Goal: Information Seeking & Learning: Find specific fact

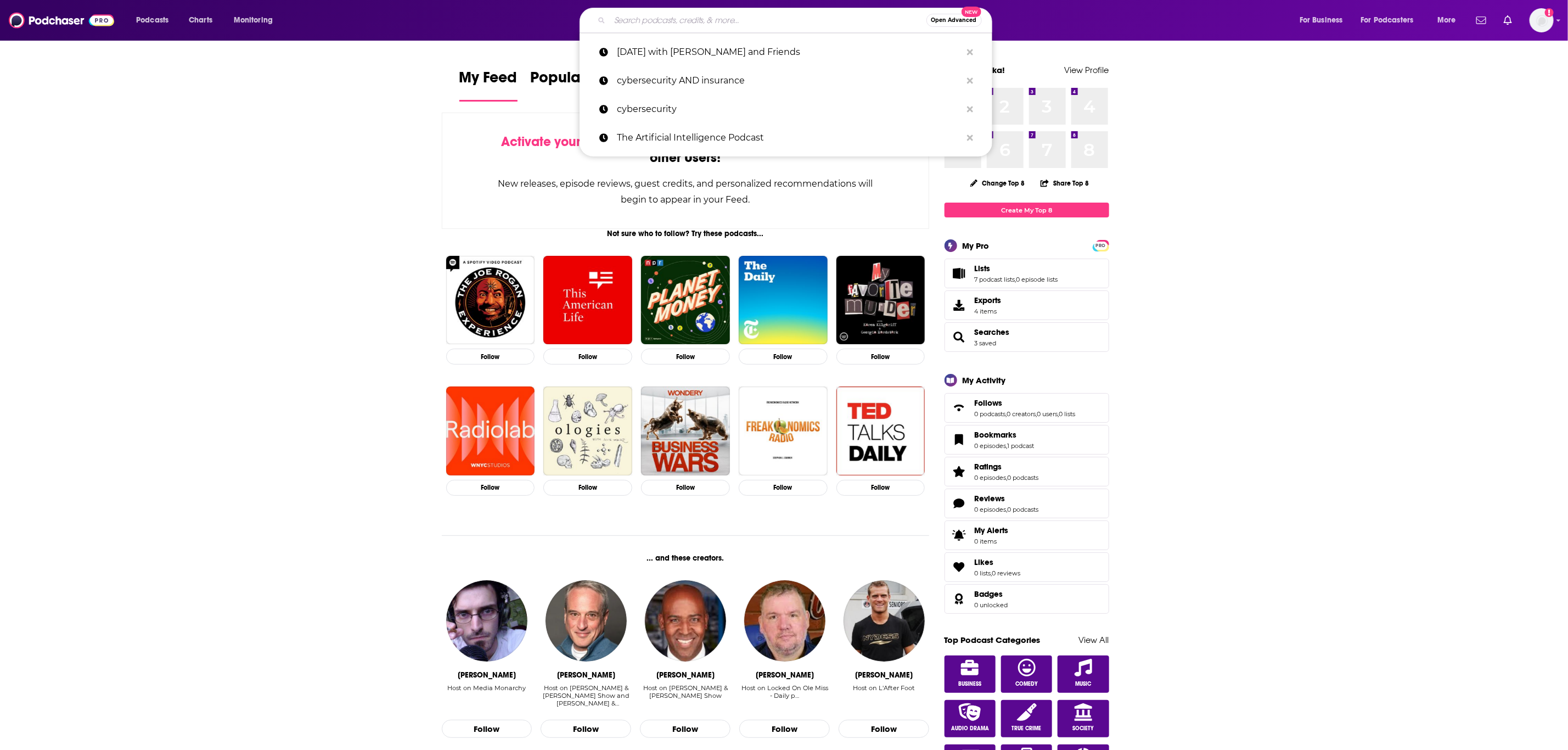
click at [731, 25] on input "Search podcasts, credits, & more..." at bounding box center [768, 20] width 317 height 18
click at [654, 17] on input "Search podcasts, credits, & more..." at bounding box center [768, 20] width 317 height 18
paste input "[PERSON_NAME]’s interest/initial thoughts on multi-cloud environment for CIO (d…"
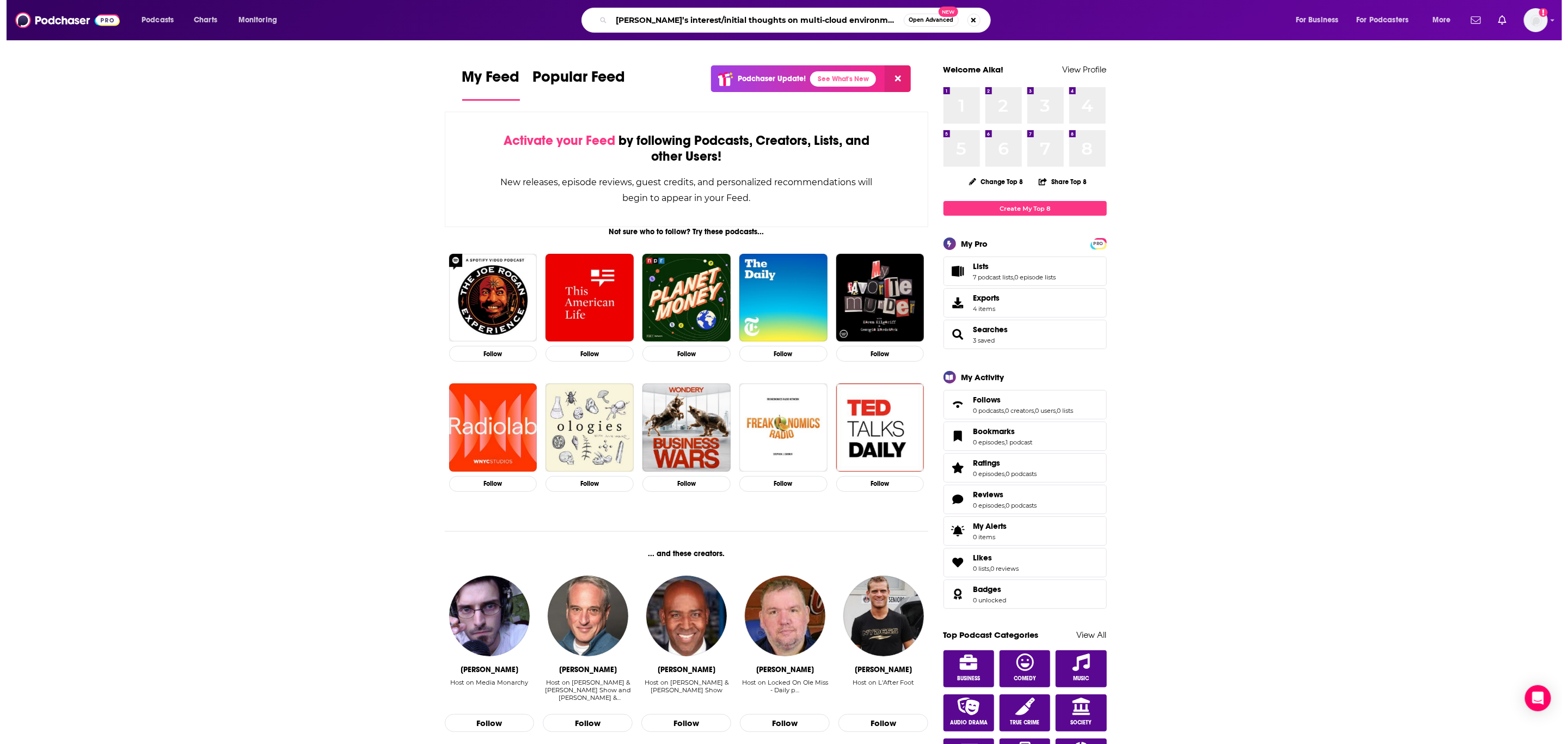
scroll to position [0, 44]
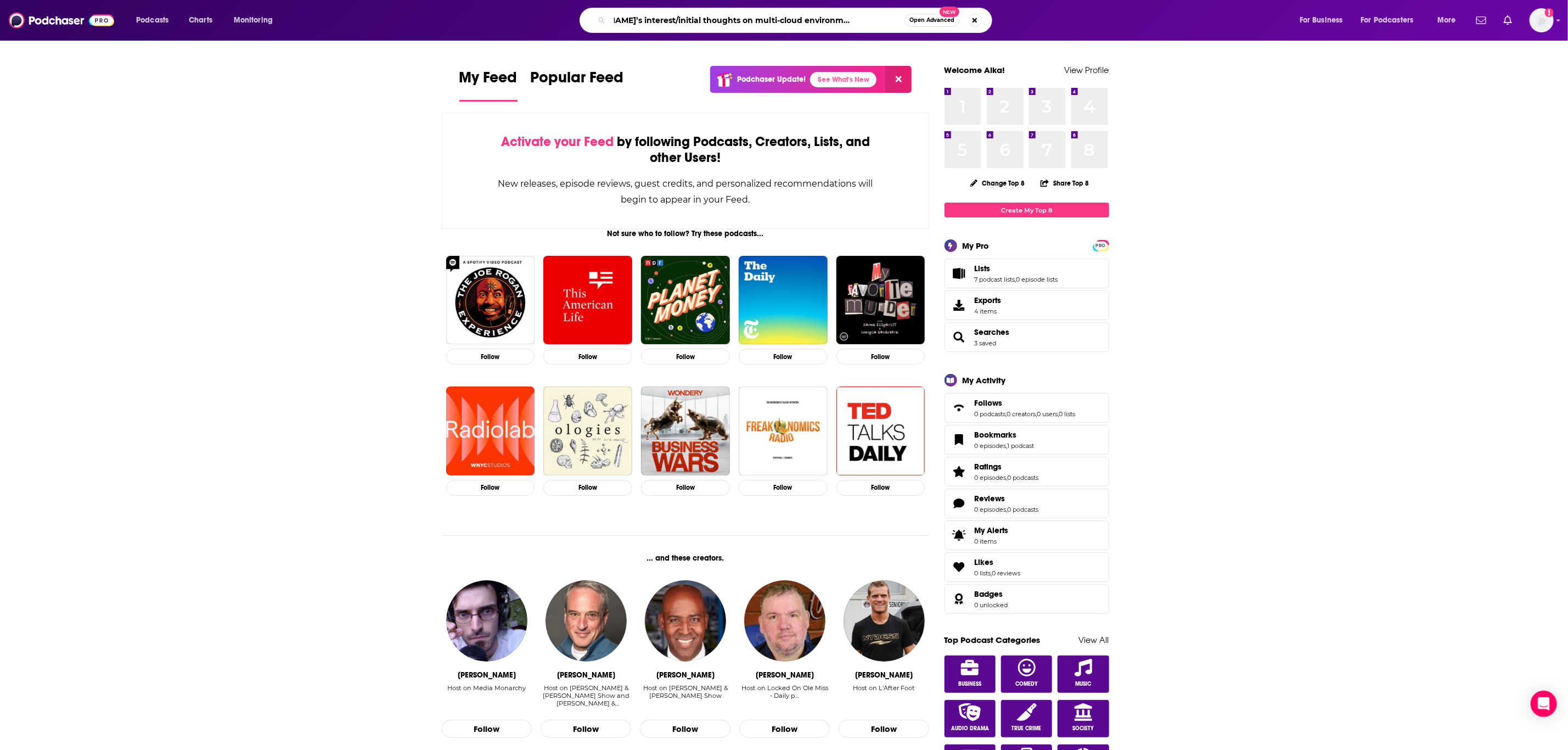
type input "[PERSON_NAME]’s interest/initial thoughts on multi-cloud environment for CIO (d…"
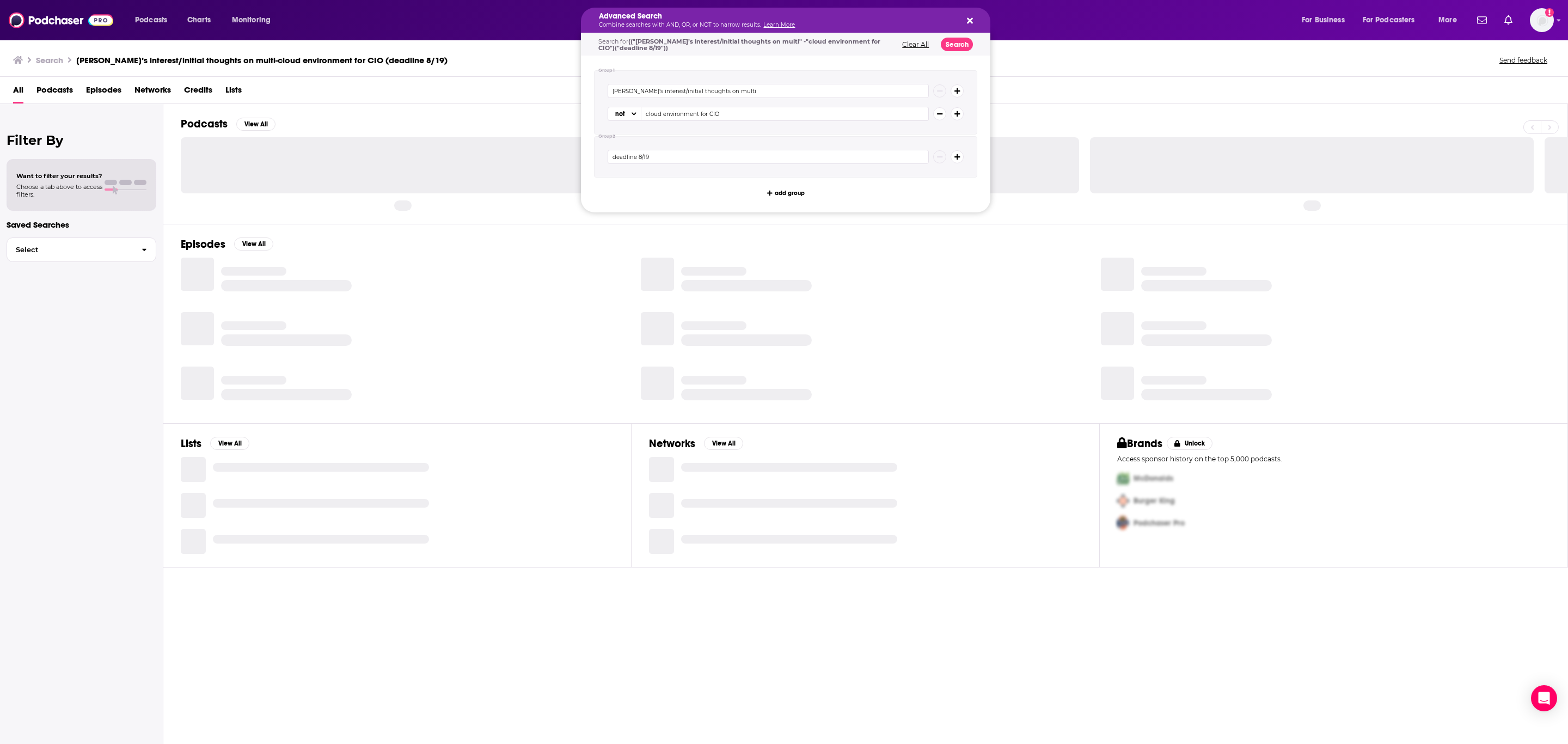
click at [975, 20] on div "Advanced Search Combine searches with AND, OR, or NOT to narrow results. Learn …" at bounding box center [785, 20] width 410 height 25
click at [965, 21] on button "Search podcasts, credits, & more..." at bounding box center [968, 20] width 9 height 9
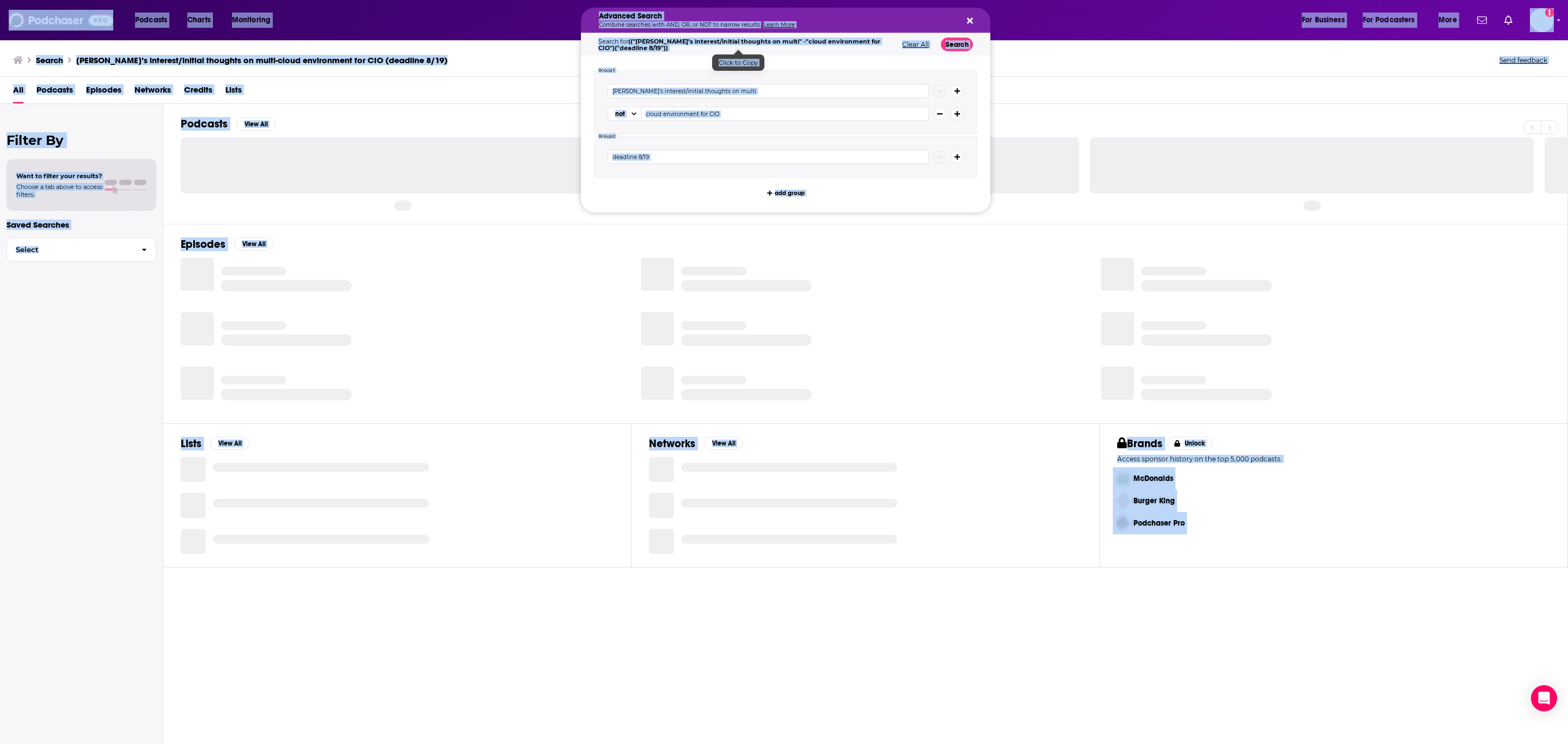
click at [450, 95] on div "All Podcasts Episodes Networks Credits Lists" at bounding box center [786, 92] width 1546 height 23
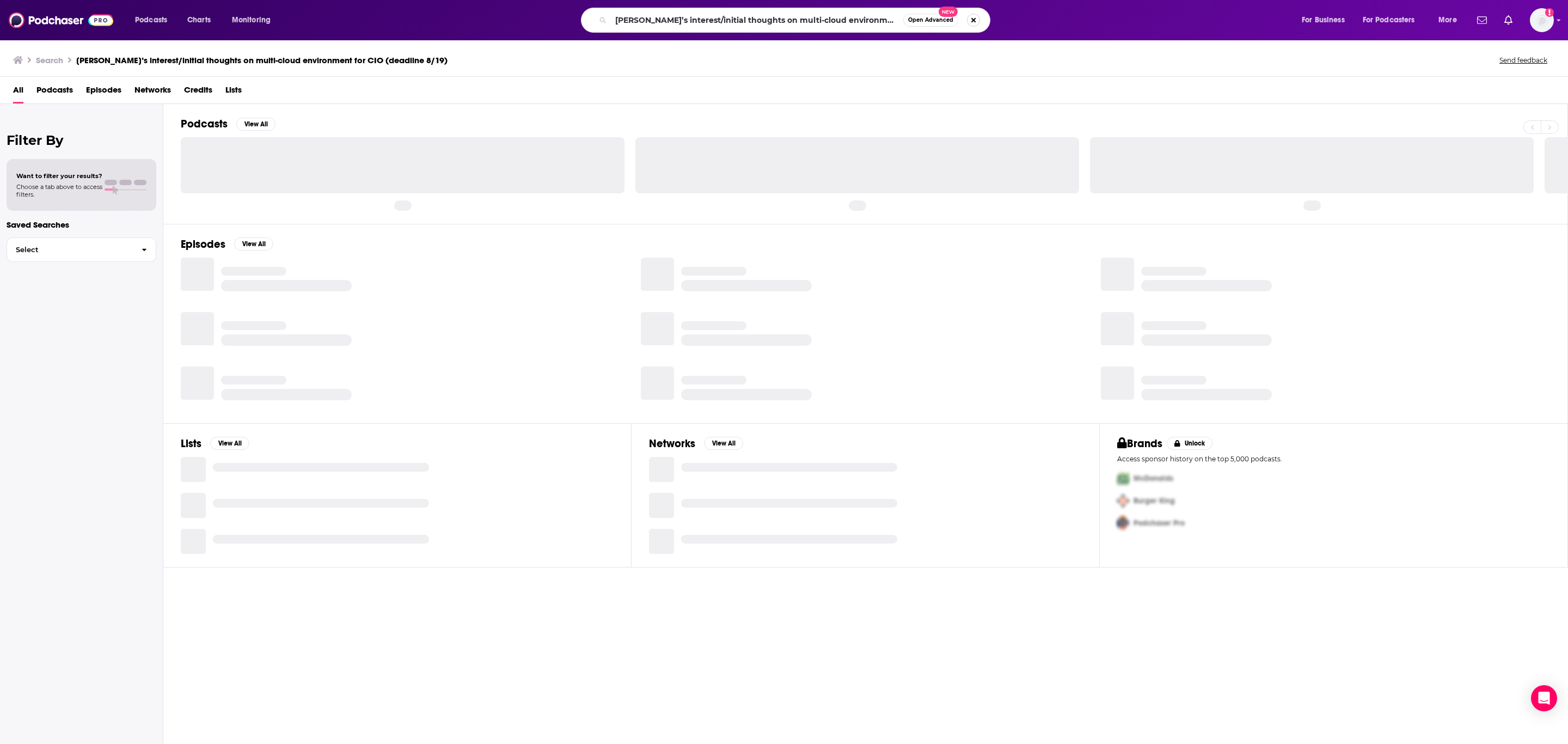
click at [974, 21] on button "Search podcasts, credits, & more..." at bounding box center [973, 19] width 13 height 13
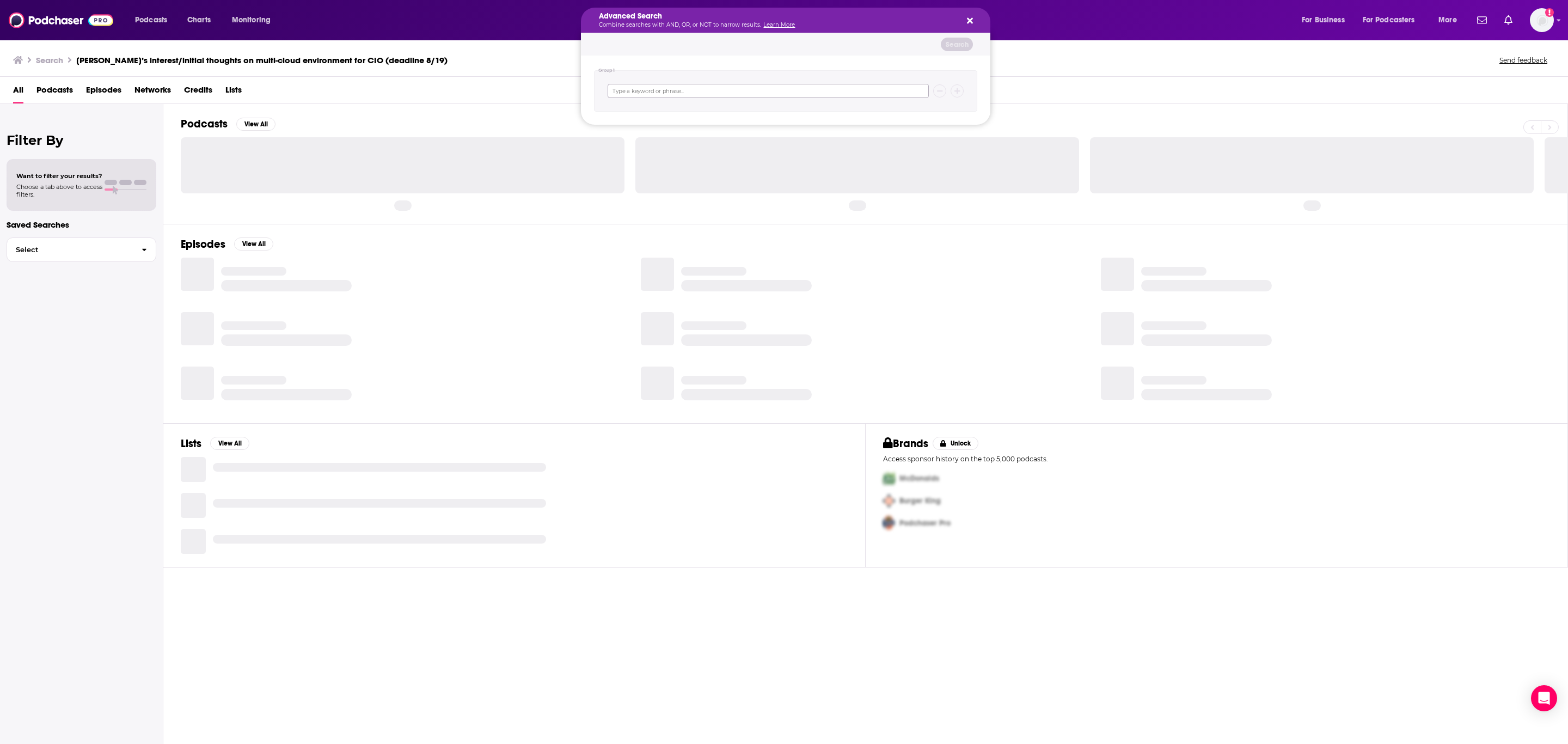
click at [686, 94] on input "Search podcasts, credits, & more..." at bounding box center [768, 91] width 321 height 14
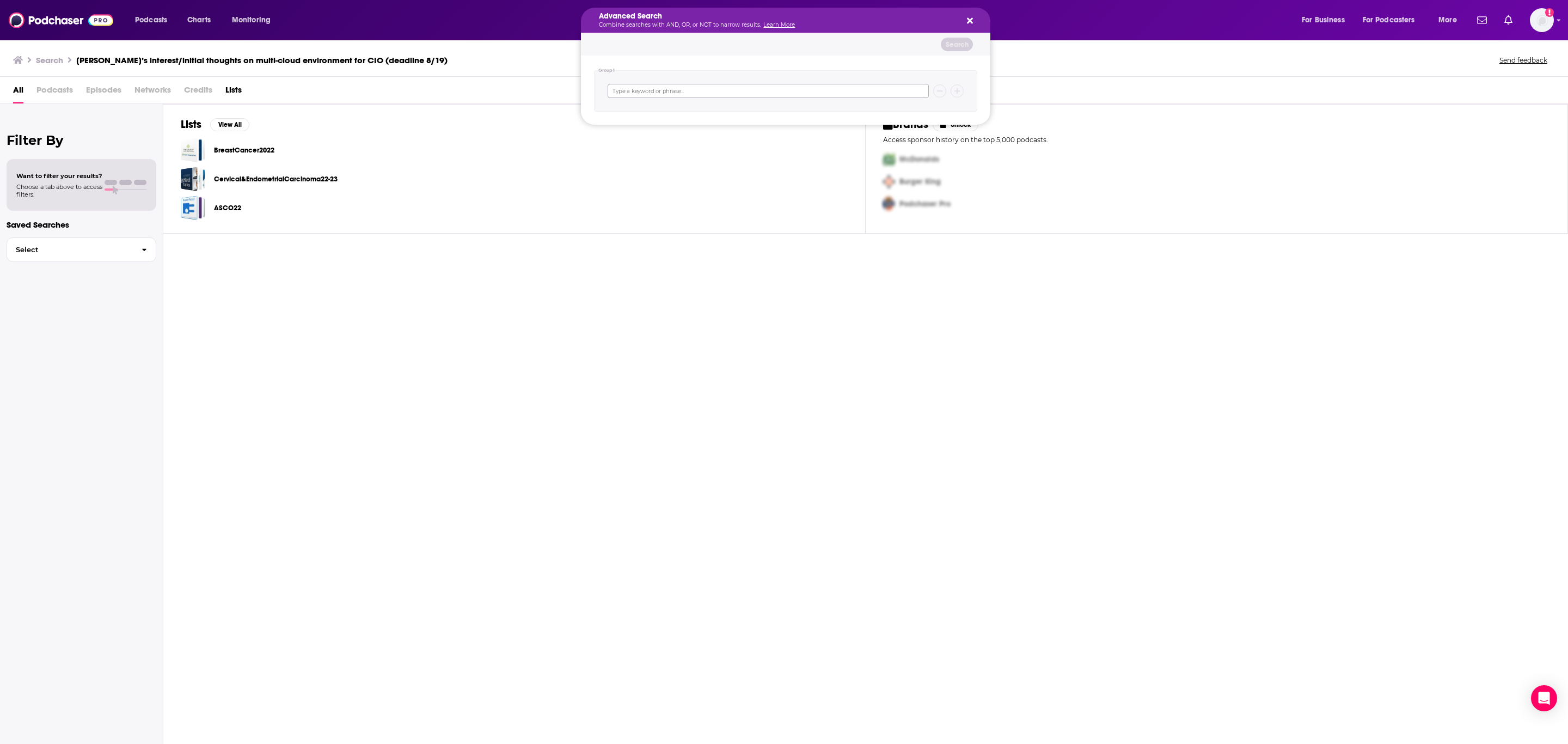
paste input "The [PERSON_NAME] Podcast"
type input "The [PERSON_NAME] Podcast"
click at [962, 39] on button "Search" at bounding box center [957, 44] width 32 height 13
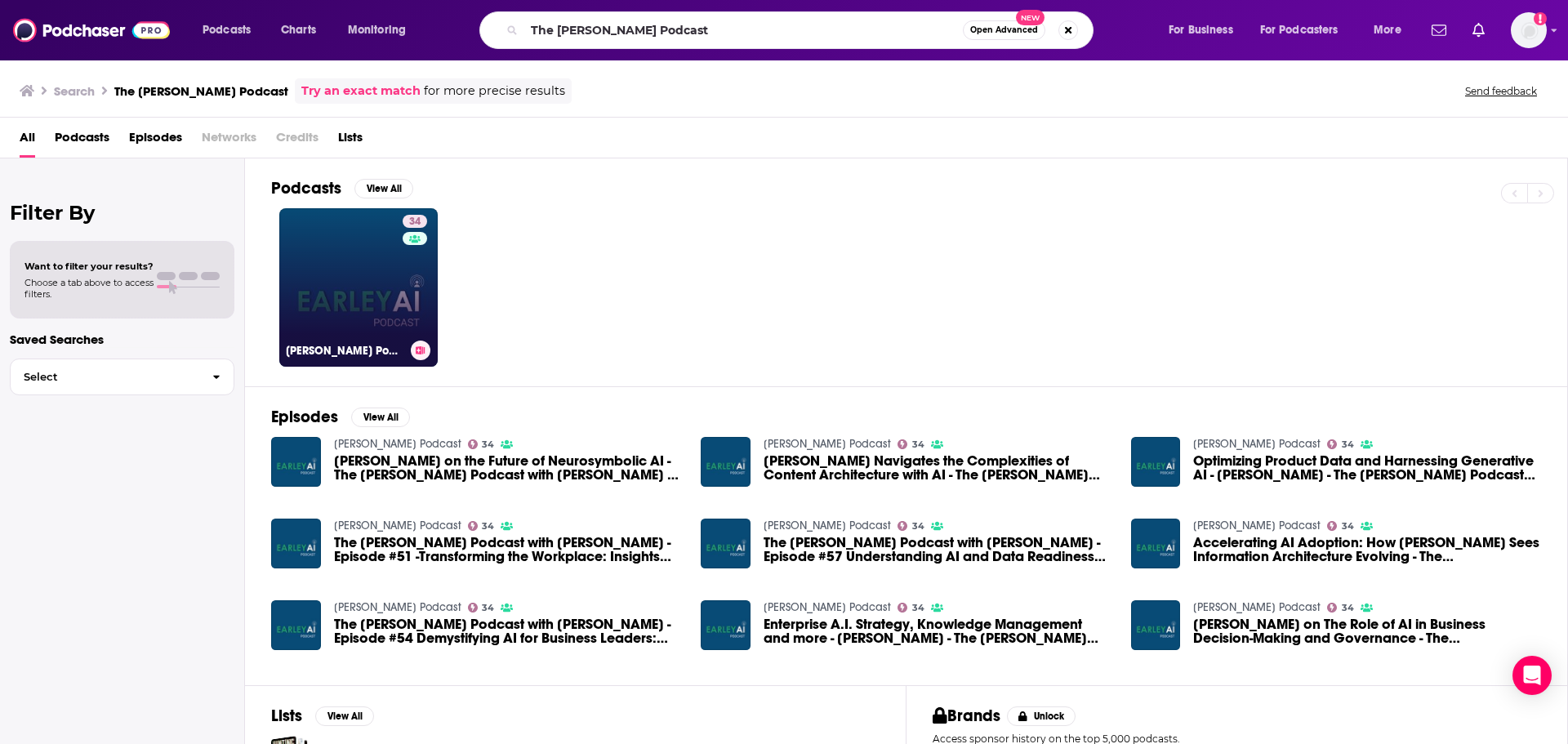
click at [342, 351] on h3 "[PERSON_NAME] Podcast" at bounding box center [345, 351] width 119 height 14
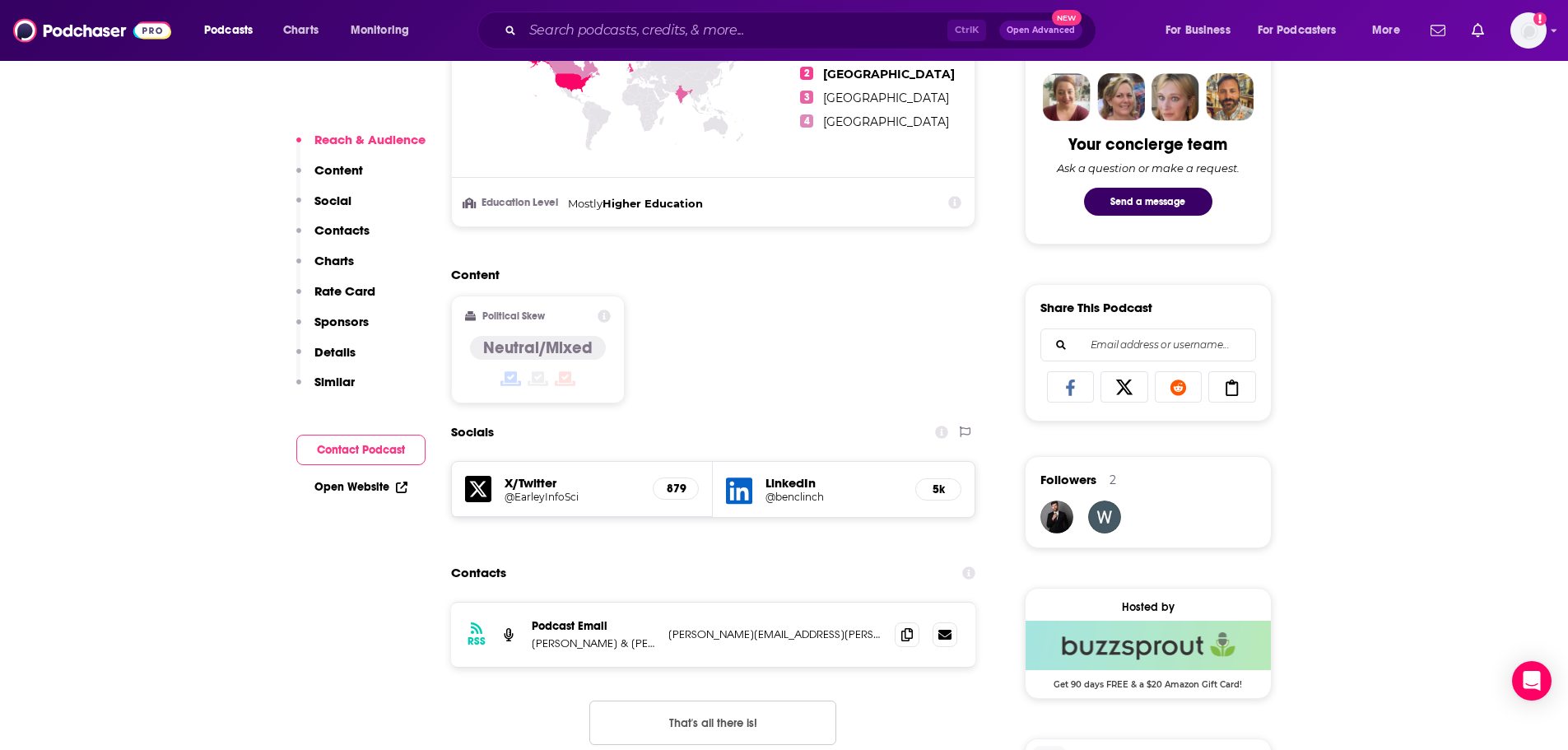
scroll to position [810, 0]
click at [899, 629] on span at bounding box center [906, 632] width 25 height 25
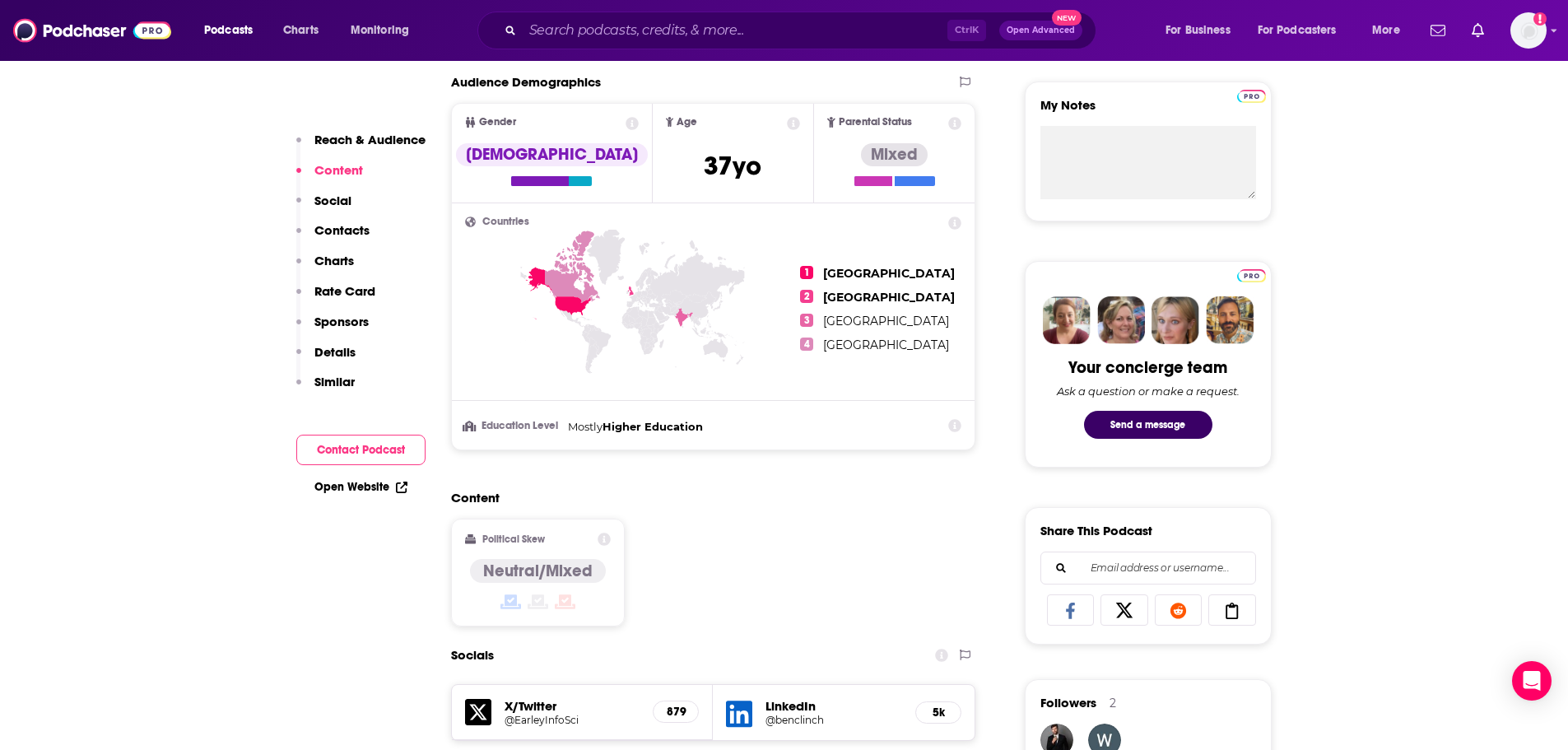
scroll to position [580, 0]
